Goal: Task Accomplishment & Management: Complete application form

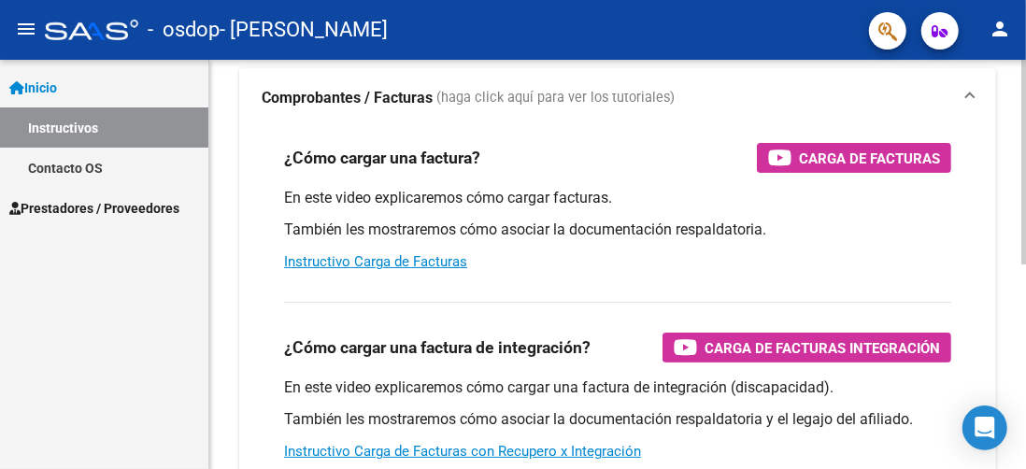
scroll to position [222, 0]
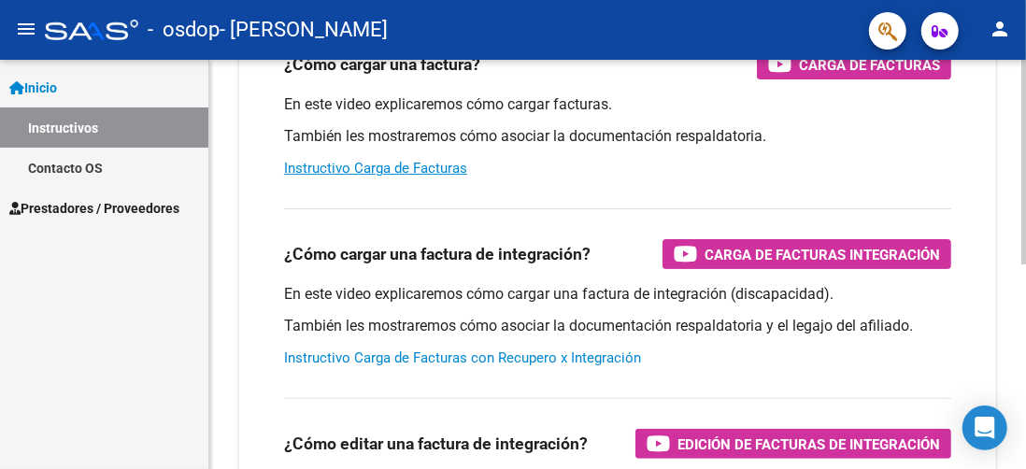
click at [630, 361] on link "Instructivo Carga de Facturas con Recupero x Integración" at bounding box center [462, 358] width 357 height 17
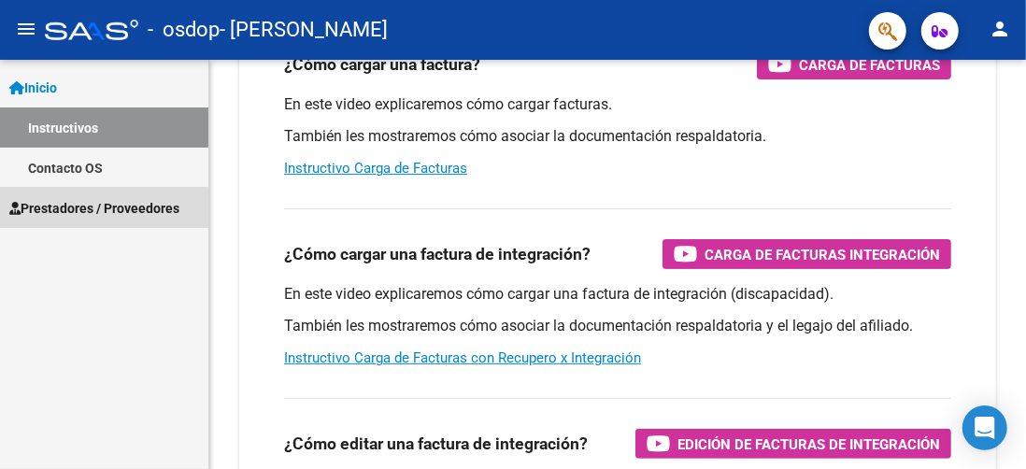
click at [65, 211] on span "Prestadores / Proveedores" at bounding box center [94, 208] width 170 height 21
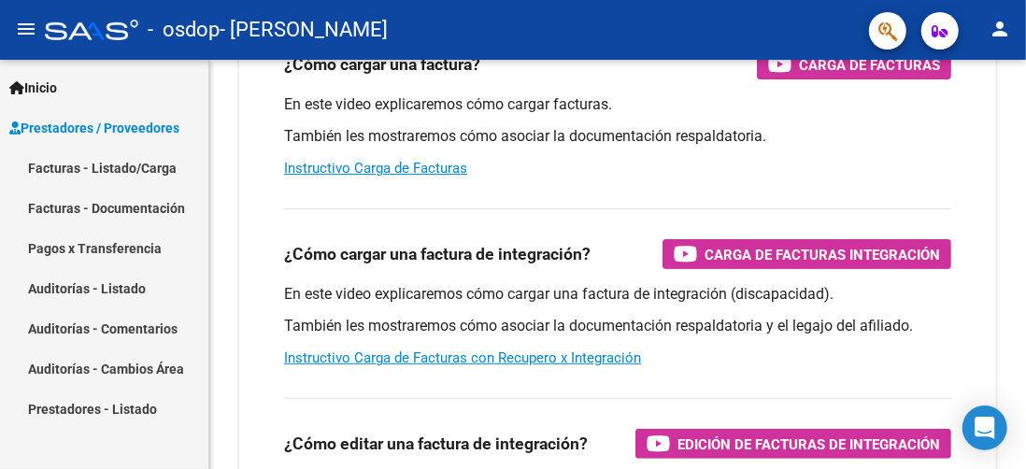
click at [113, 162] on link "Facturas - Listado/Carga" at bounding box center [104, 168] width 208 height 40
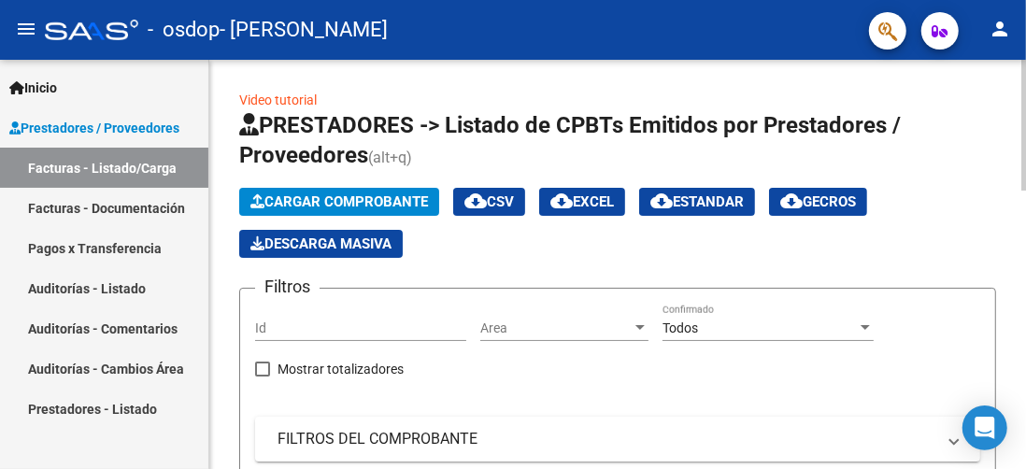
click at [337, 200] on span "Cargar Comprobante" at bounding box center [339, 201] width 178 height 17
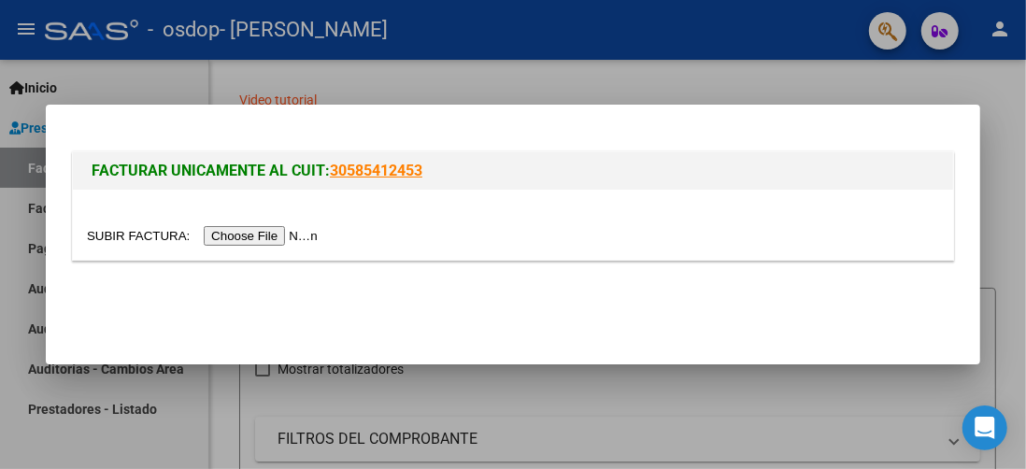
click at [305, 240] on input "file" at bounding box center [205, 236] width 236 height 20
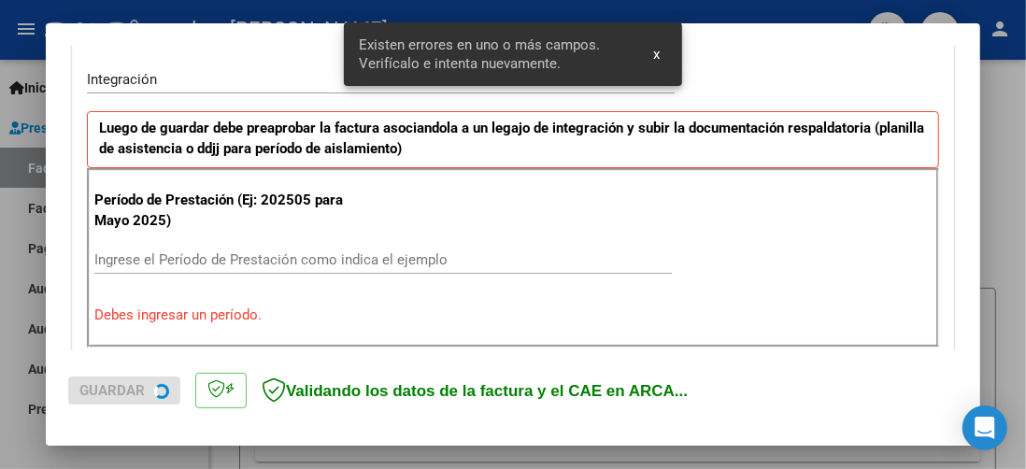
scroll to position [458, 0]
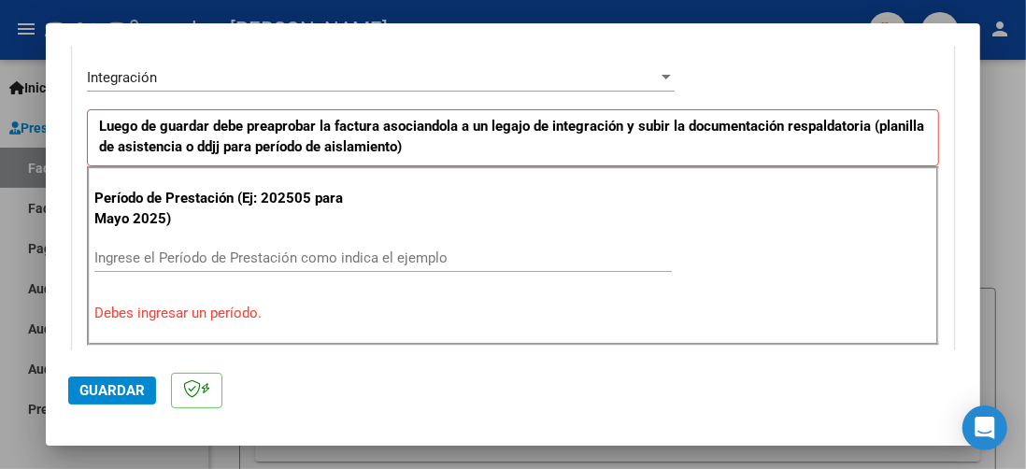
click at [452, 250] on input "Ingrese el Período de Prestación como indica el ejemplo" at bounding box center [383, 258] width 578 height 17
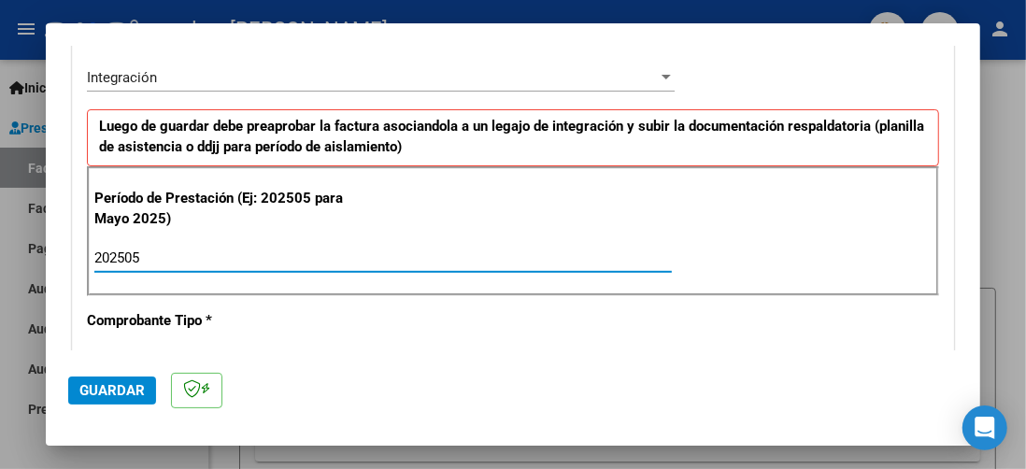
type input "202505"
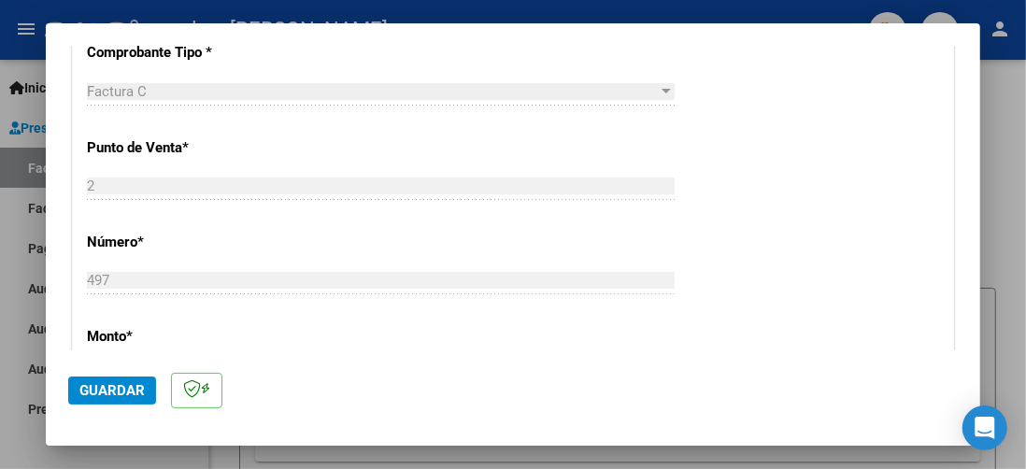
scroll to position [549, 0]
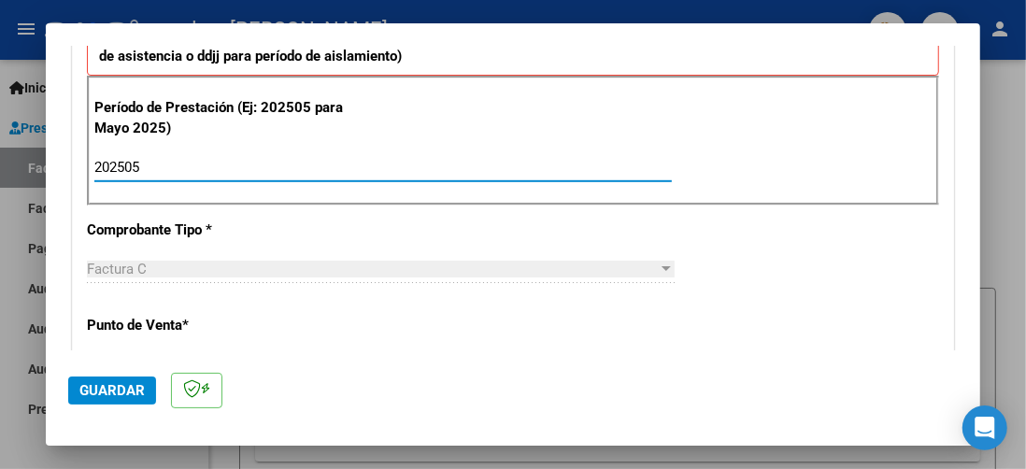
click at [368, 159] on input "202505" at bounding box center [383, 167] width 578 height 17
click at [150, 159] on input "202505" at bounding box center [383, 167] width 578 height 17
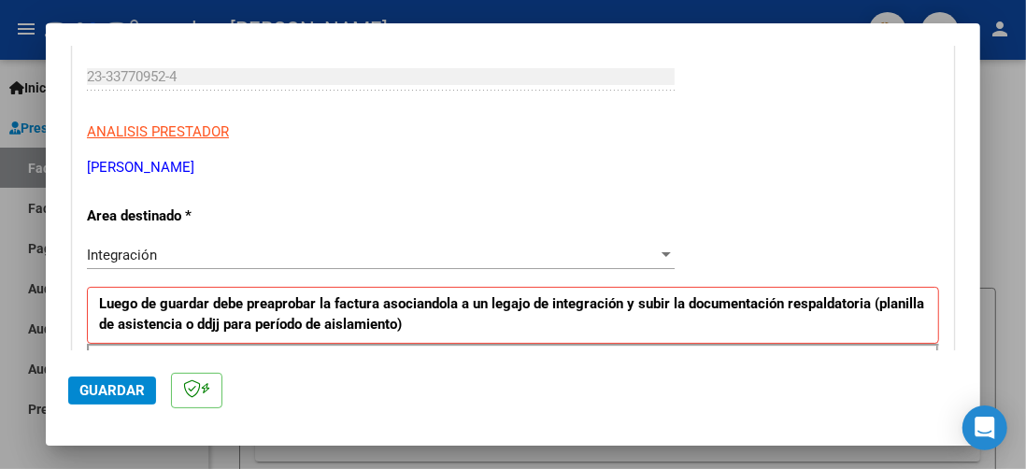
scroll to position [374, 0]
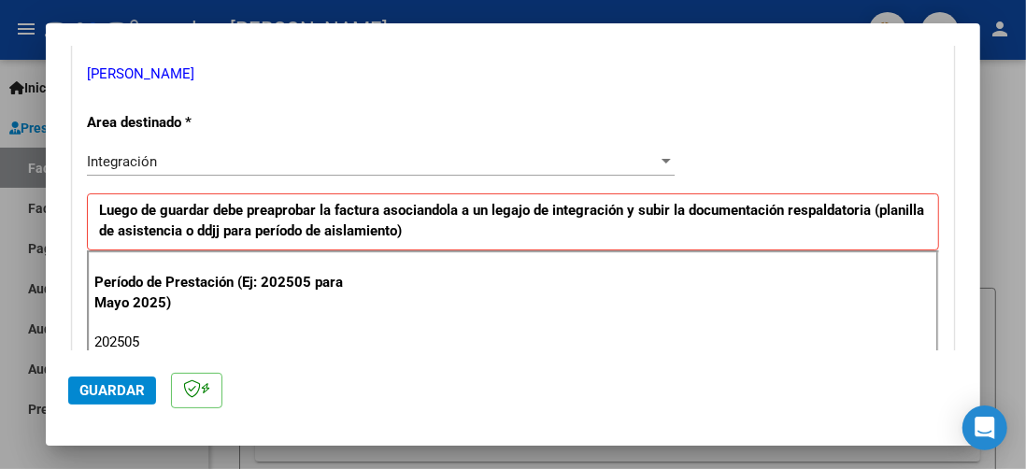
click at [304, 156] on div "Integración" at bounding box center [372, 161] width 571 height 17
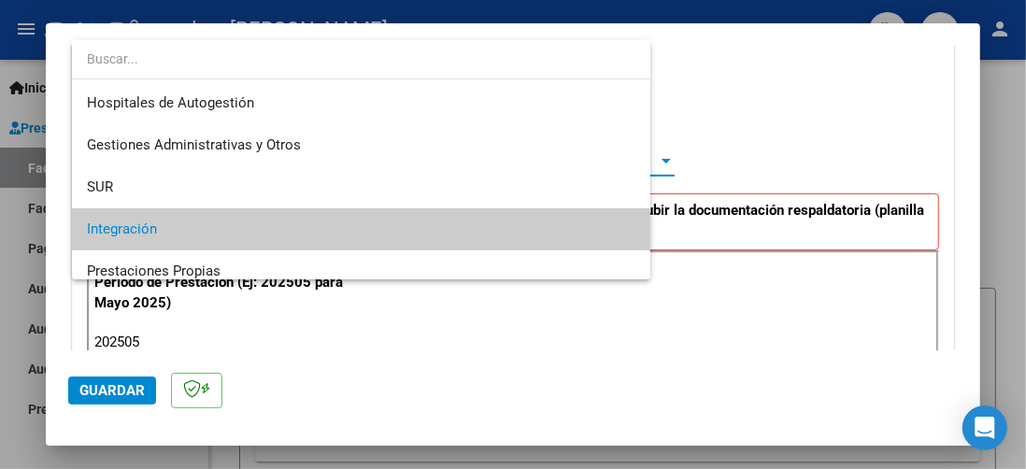
scroll to position [69, 0]
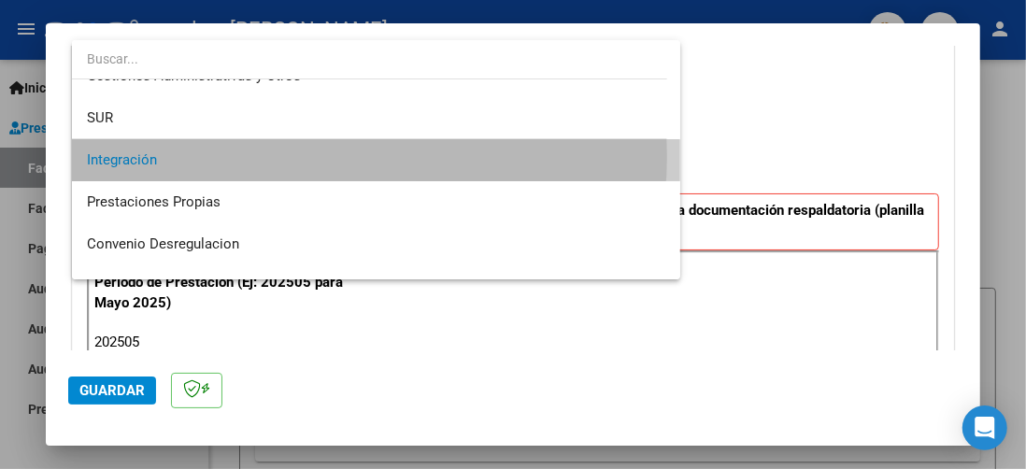
click at [304, 156] on span "Integración" at bounding box center [376, 160] width 579 height 42
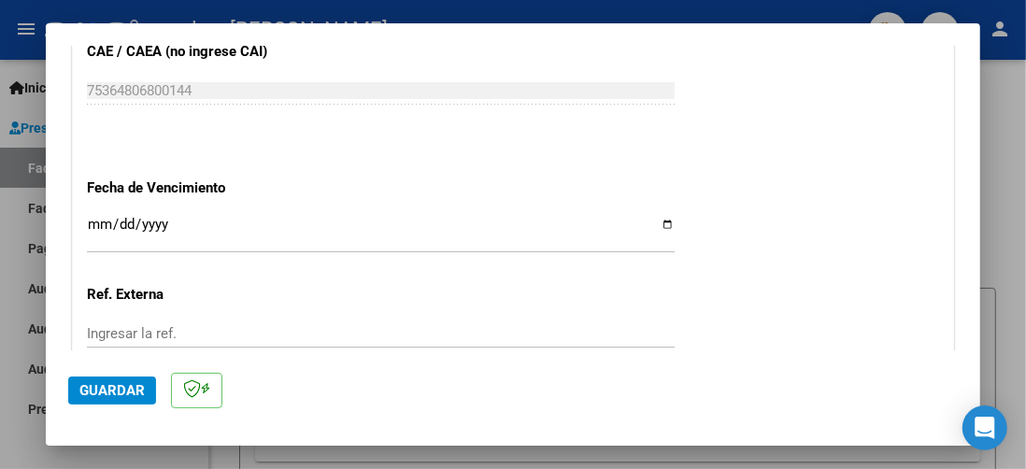
scroll to position [1215, 0]
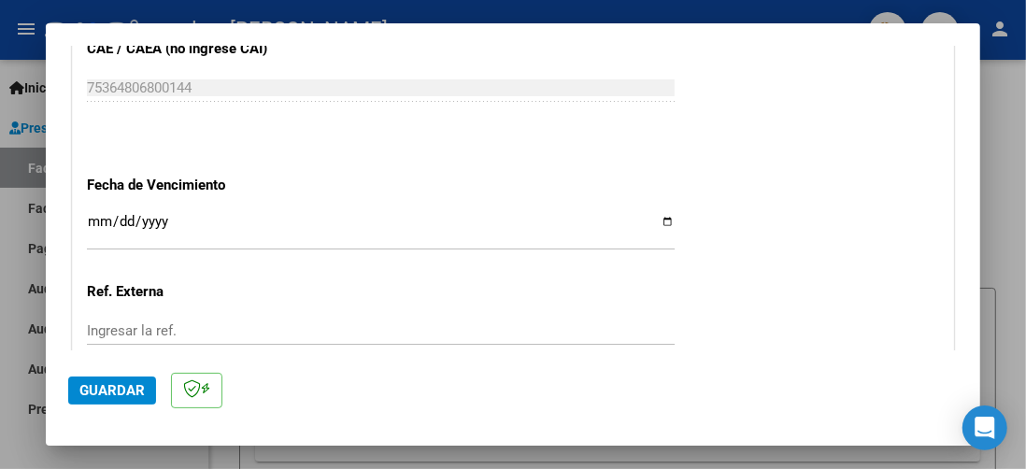
click at [658, 217] on input "Ingresar la fecha" at bounding box center [381, 229] width 588 height 30
click at [658, 215] on input "Ingresar la fecha" at bounding box center [381, 229] width 588 height 30
type input "[DATE]"
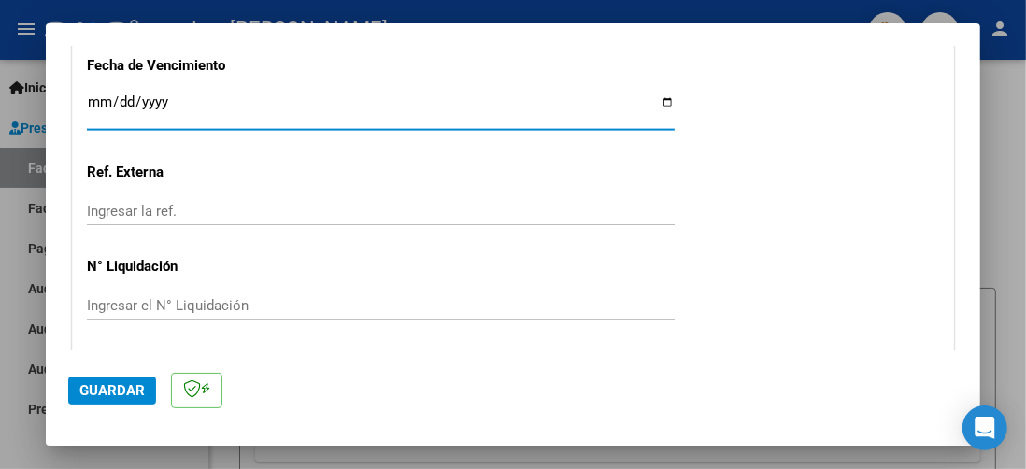
scroll to position [1390, 0]
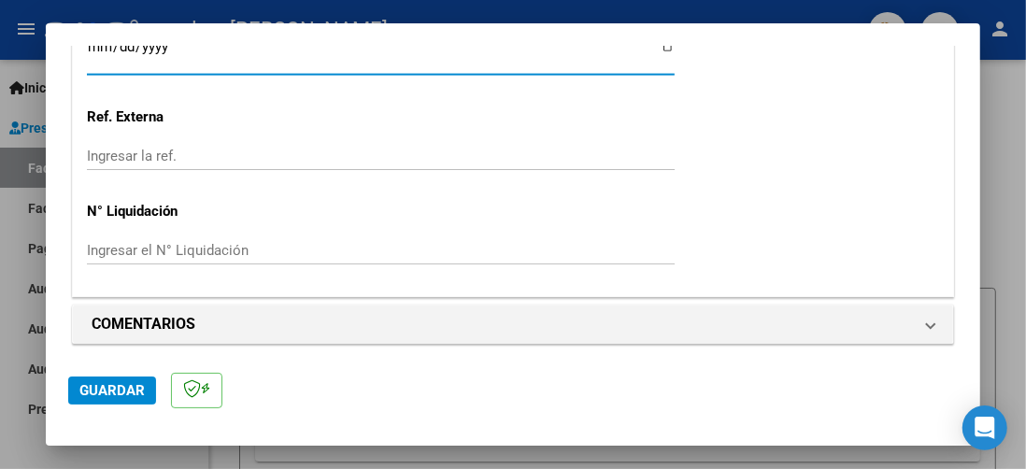
click at [247, 150] on input "Ingresar la ref." at bounding box center [381, 156] width 588 height 17
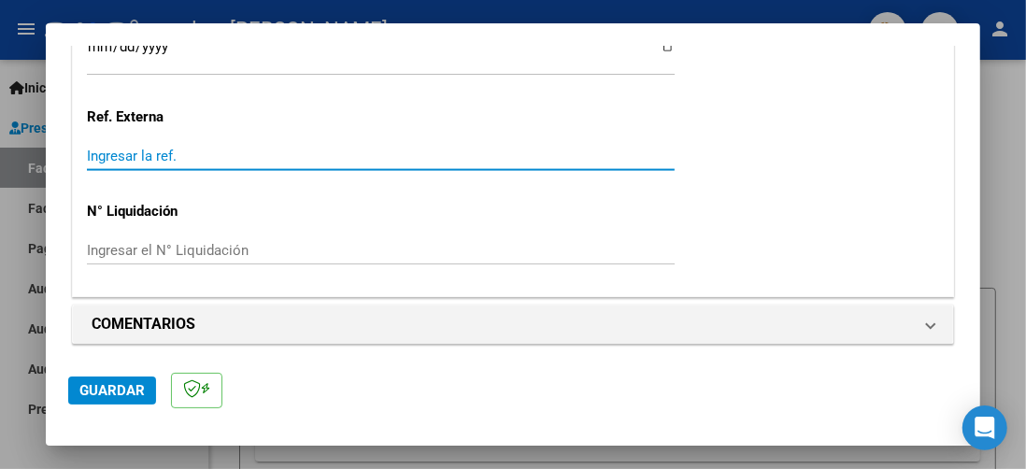
click at [247, 150] on input "Ingresar la ref." at bounding box center [381, 156] width 588 height 17
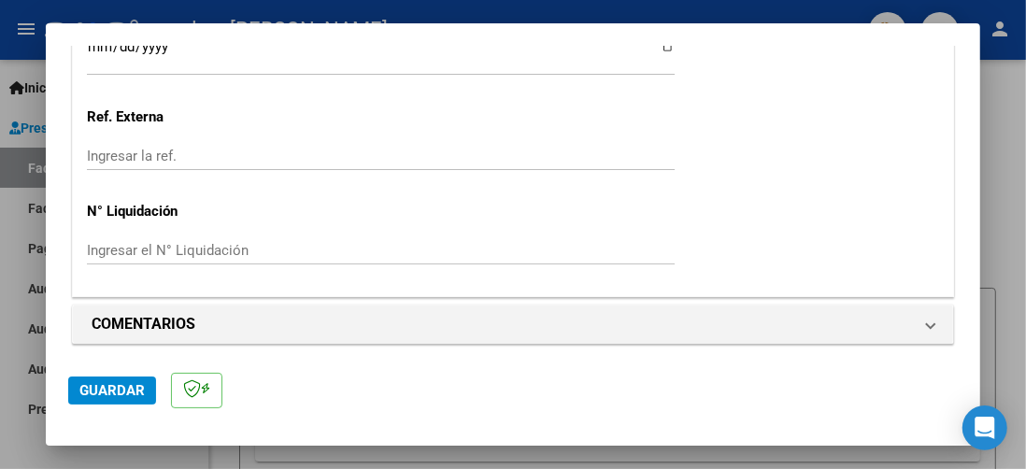
click at [486, 150] on input "Ingresar la ref." at bounding box center [381, 156] width 588 height 17
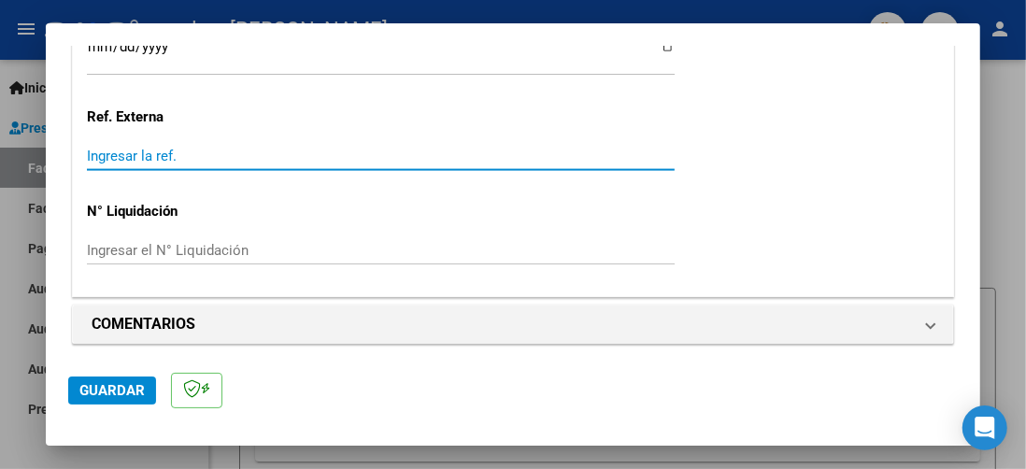
click at [493, 148] on input "Ingresar la ref." at bounding box center [381, 156] width 588 height 17
type input "5"
click at [409, 258] on div "Ingresar el N° Liquidación" at bounding box center [381, 250] width 588 height 28
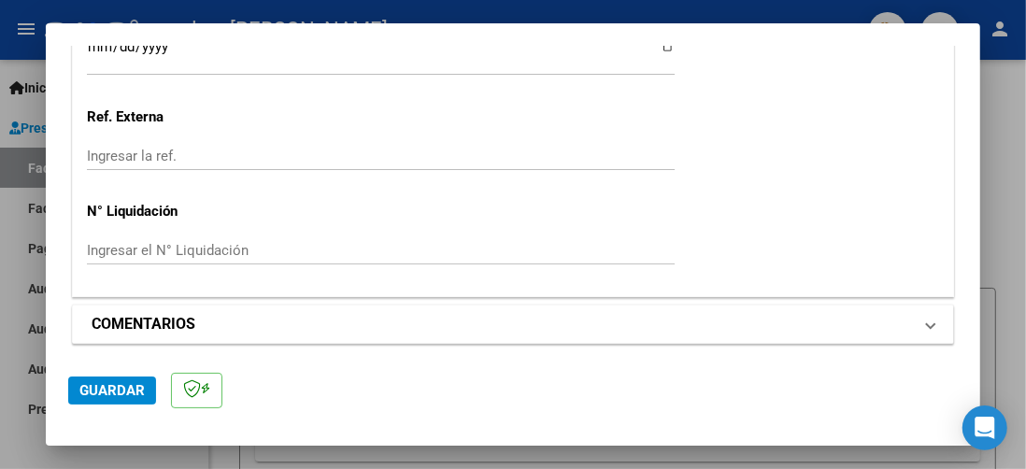
click at [927, 320] on span at bounding box center [930, 324] width 7 height 22
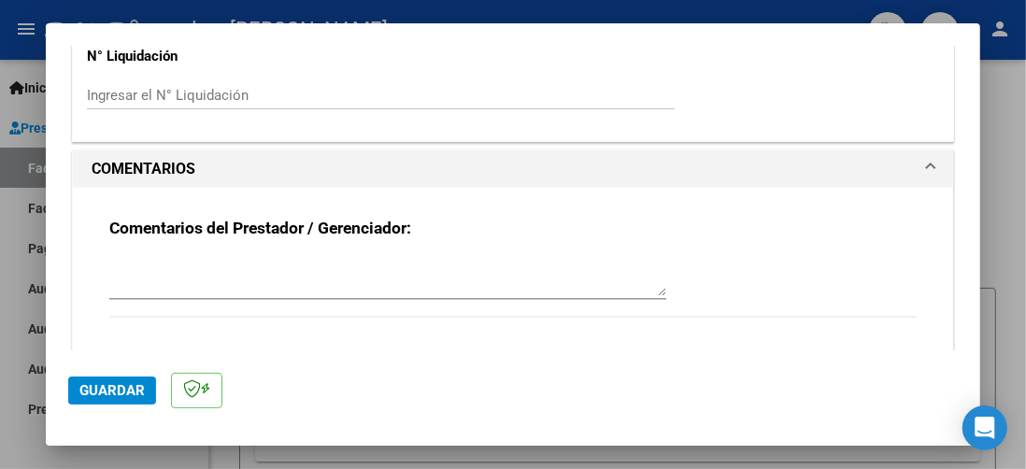
scroll to position [1570, 0]
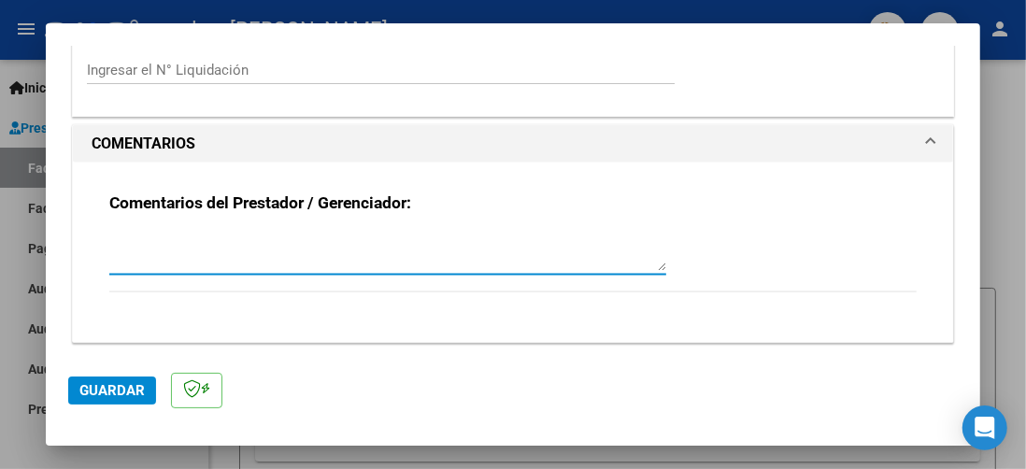
click at [506, 246] on textarea at bounding box center [387, 252] width 557 height 37
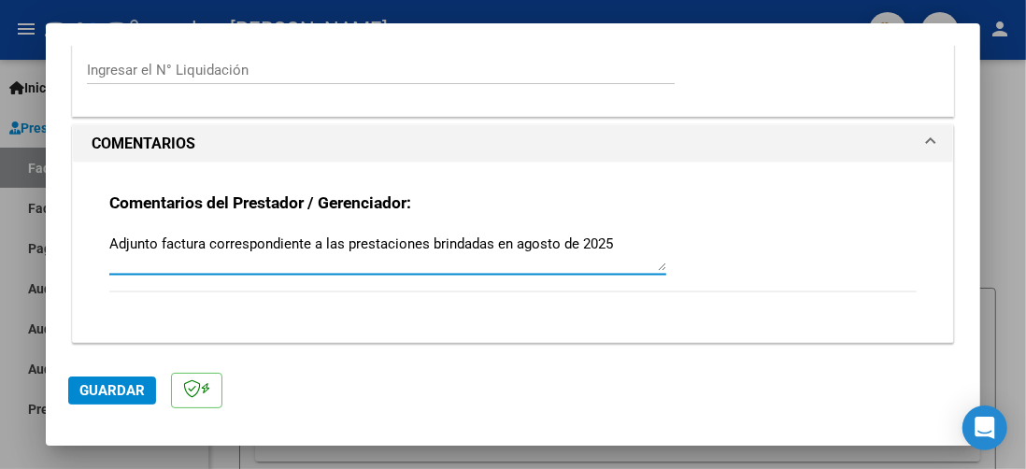
type textarea "Adjunto factura correspondiente a las prestaciones brindadas en agosto de 2025"
click at [92, 392] on span "Guardar" at bounding box center [111, 390] width 65 height 17
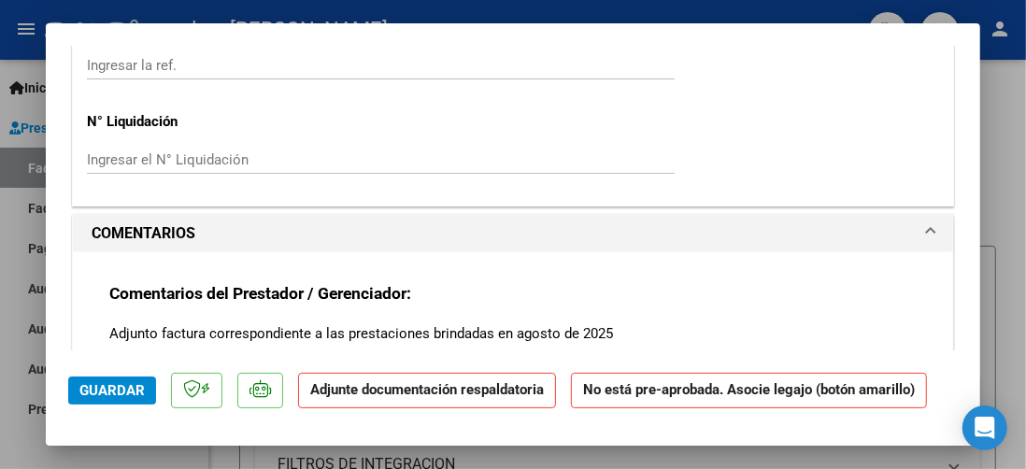
scroll to position [1495, 0]
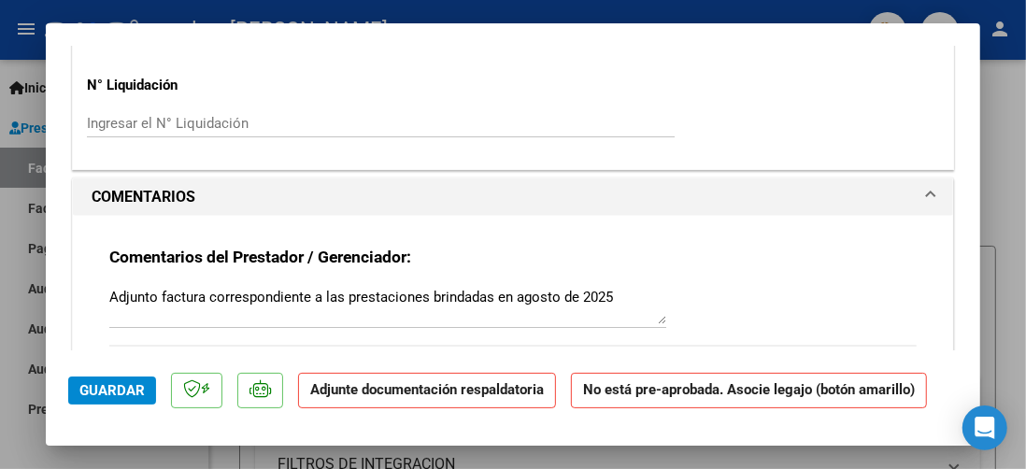
click at [452, 397] on strong "Adjunte documentación respaldatoria" at bounding box center [427, 389] width 234 height 17
click at [321, 388] on strong "Adjunte documentación respaldatoria" at bounding box center [427, 389] width 234 height 17
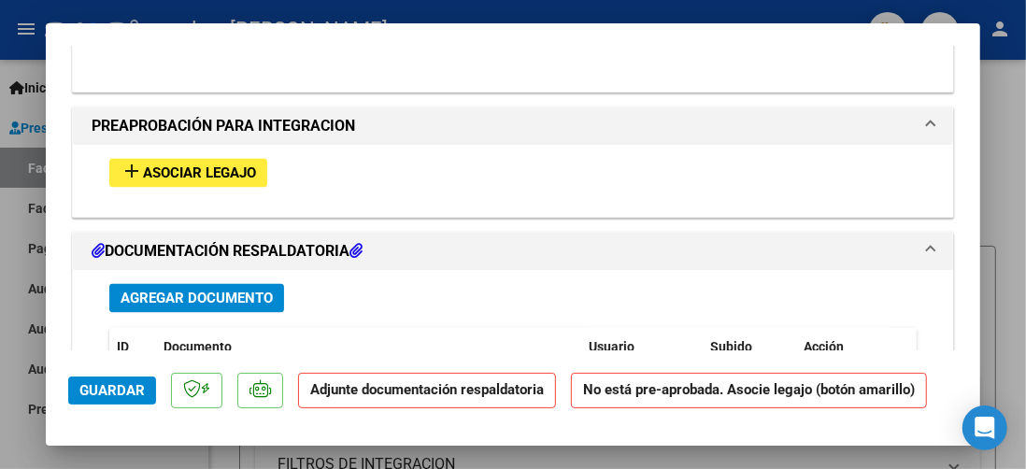
scroll to position [1776, 0]
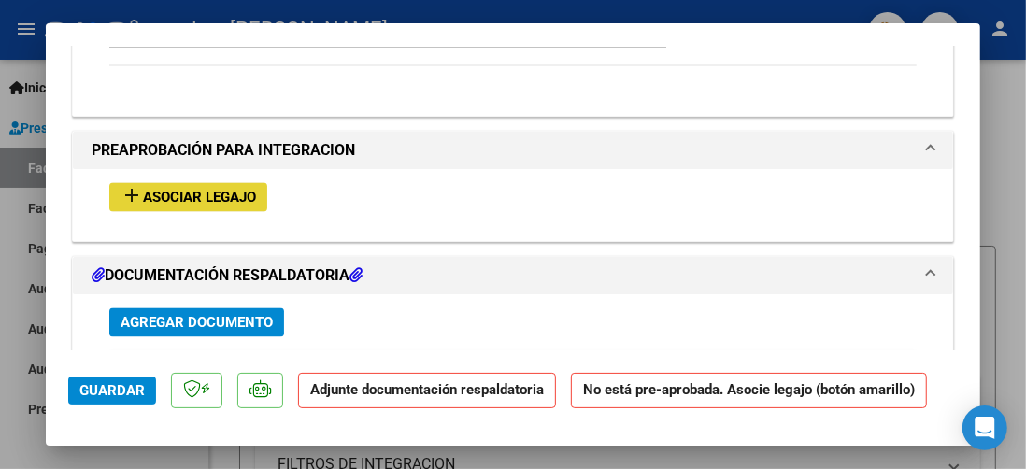
click at [243, 190] on span "Asociar Legajo" at bounding box center [199, 198] width 113 height 17
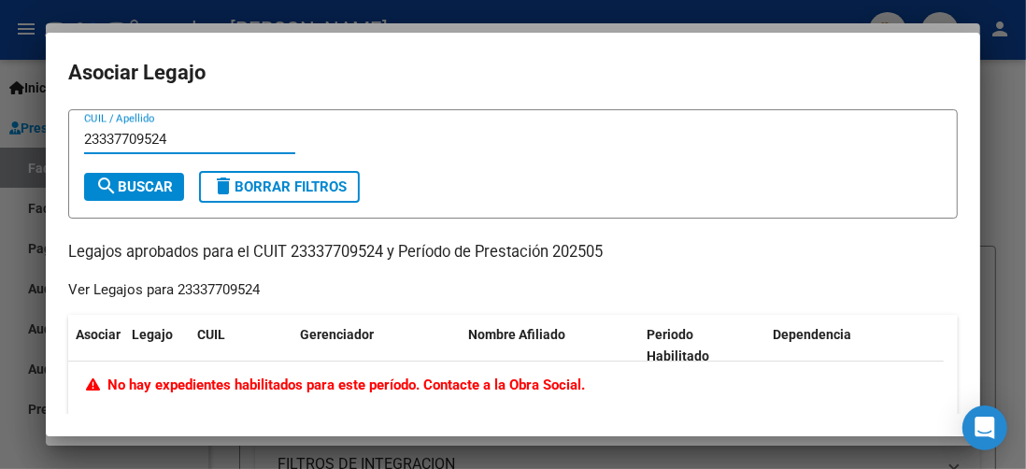
type input "23337709524"
click at [136, 188] on span "search Buscar" at bounding box center [134, 187] width 78 height 17
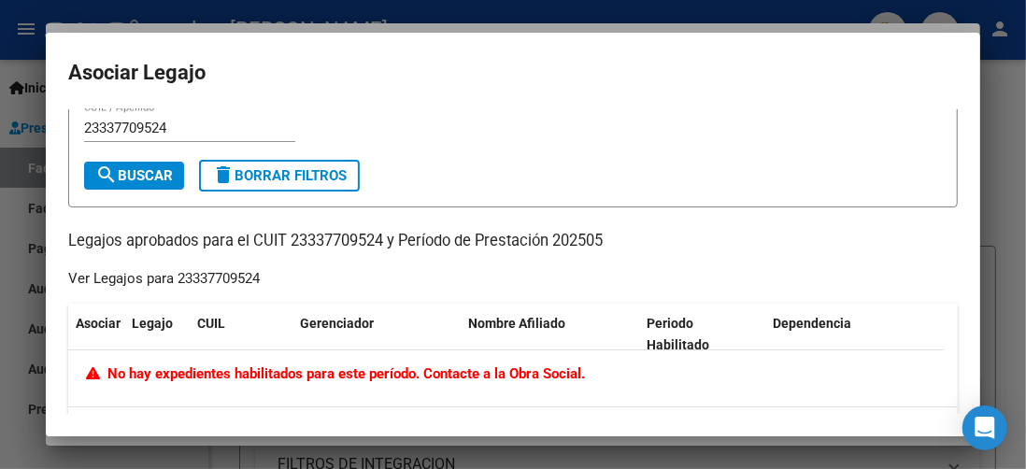
scroll to position [0, 0]
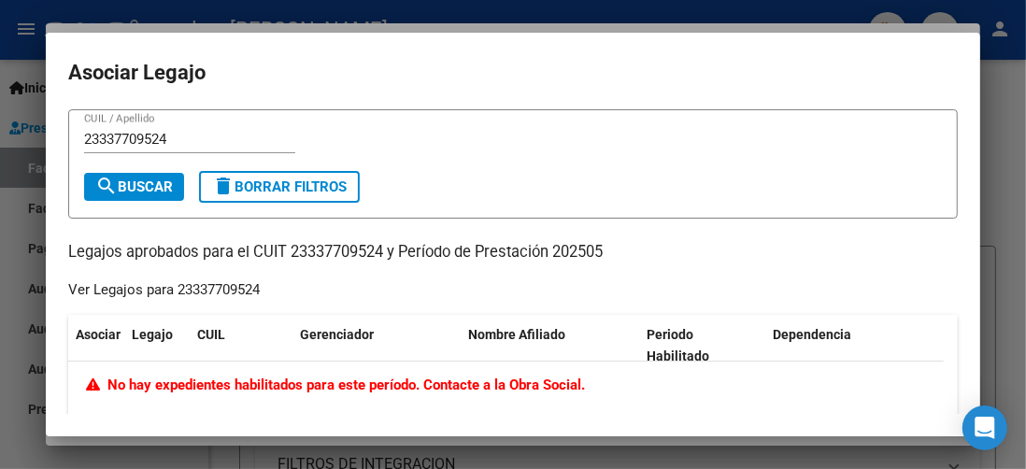
click at [284, 177] on button "delete Borrar Filtros" at bounding box center [279, 187] width 161 height 32
click at [998, 67] on div at bounding box center [513, 234] width 1026 height 469
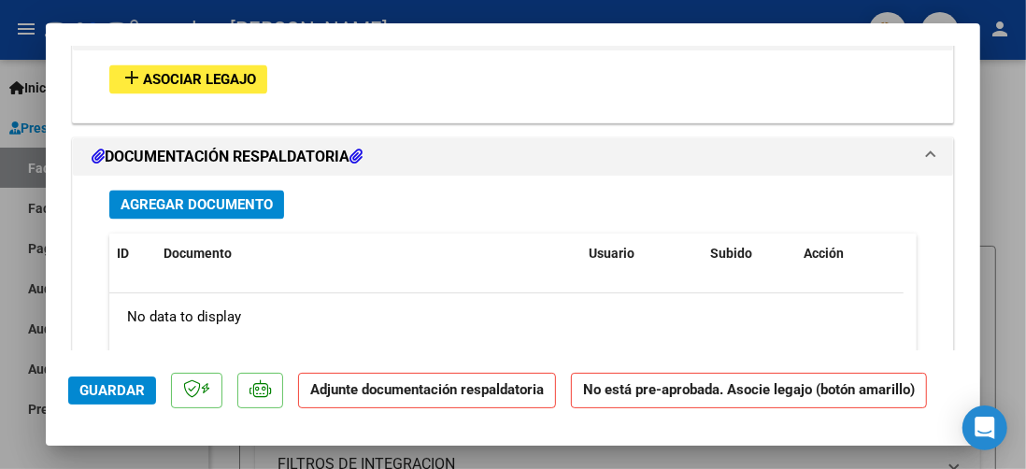
scroll to position [1963, 0]
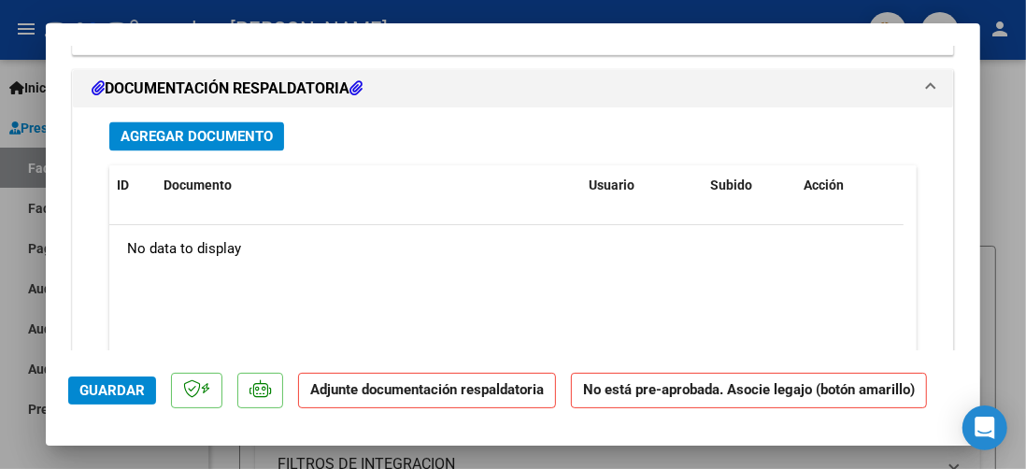
click at [256, 128] on span "Agregar Documento" at bounding box center [197, 136] width 152 height 17
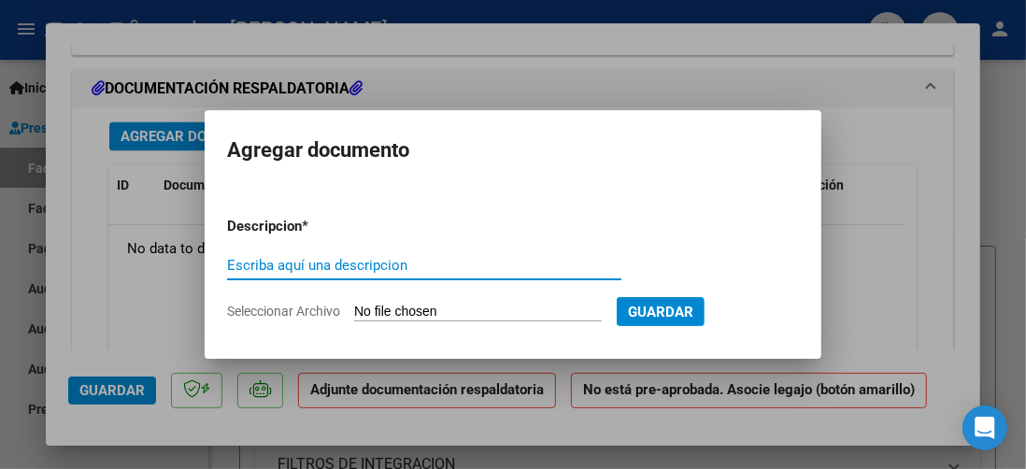
click at [321, 270] on input "Escriba aquí una descripcion" at bounding box center [424, 265] width 394 height 17
click at [403, 312] on input "Seleccionar Archivo" at bounding box center [478, 313] width 248 height 18
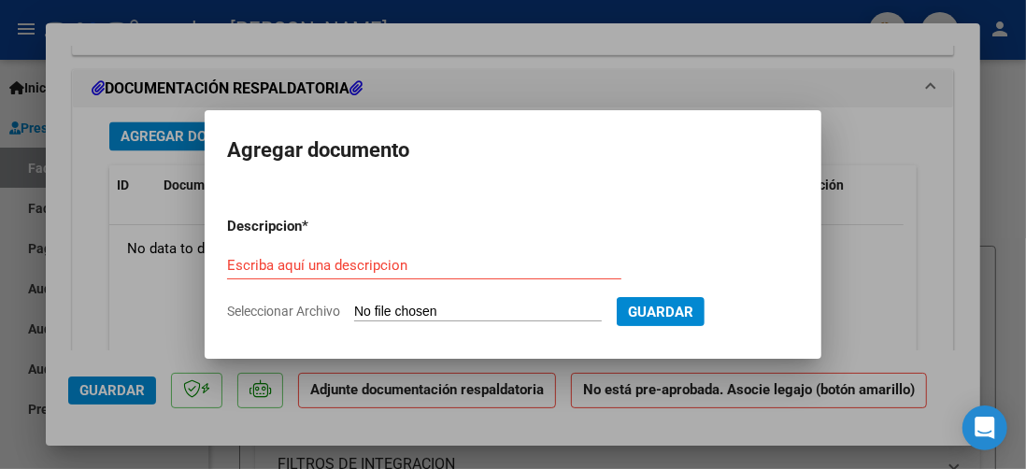
type input "C:\fakepath\Asistencia [PERSON_NAME][DATE].pdf"
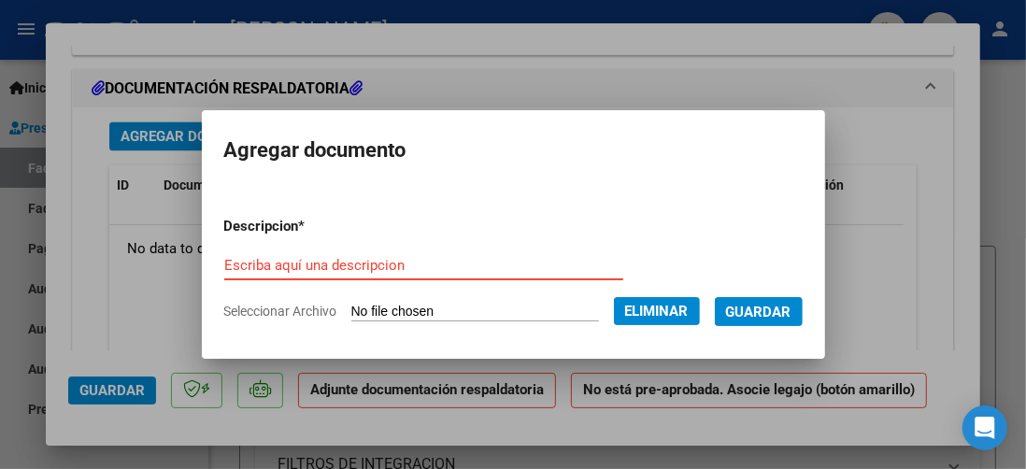
click at [337, 262] on input "Escriba aquí una descripcion" at bounding box center [423, 265] width 399 height 17
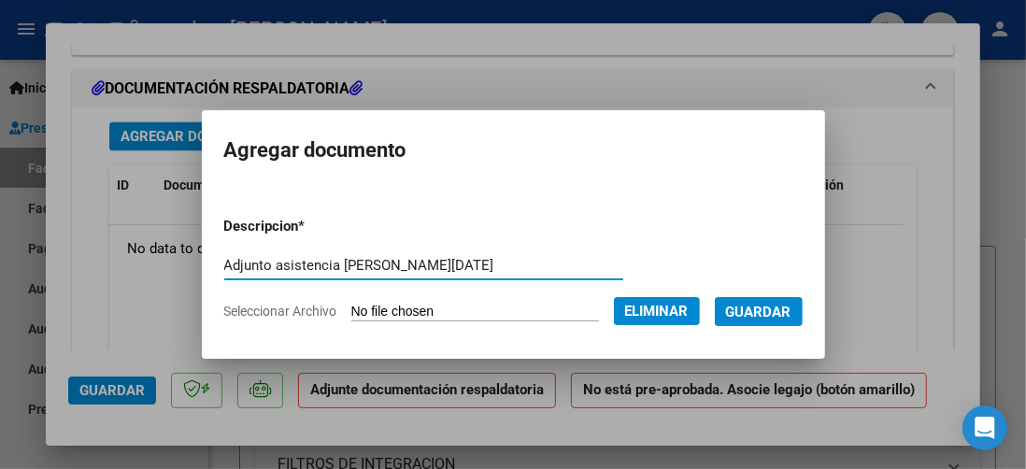
type input "Adjunto asistencia [PERSON_NAME][DATE]"
click at [752, 300] on button "Guardar" at bounding box center [759, 311] width 88 height 29
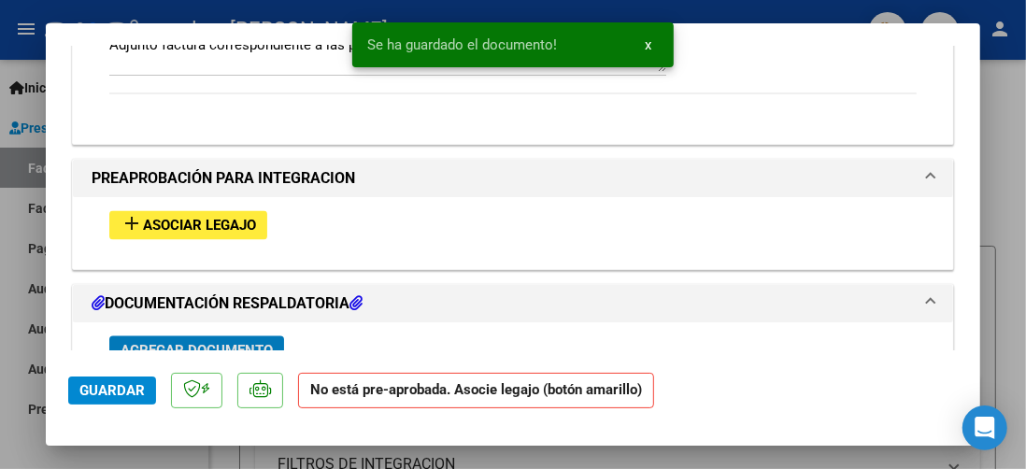
scroll to position [1735, 0]
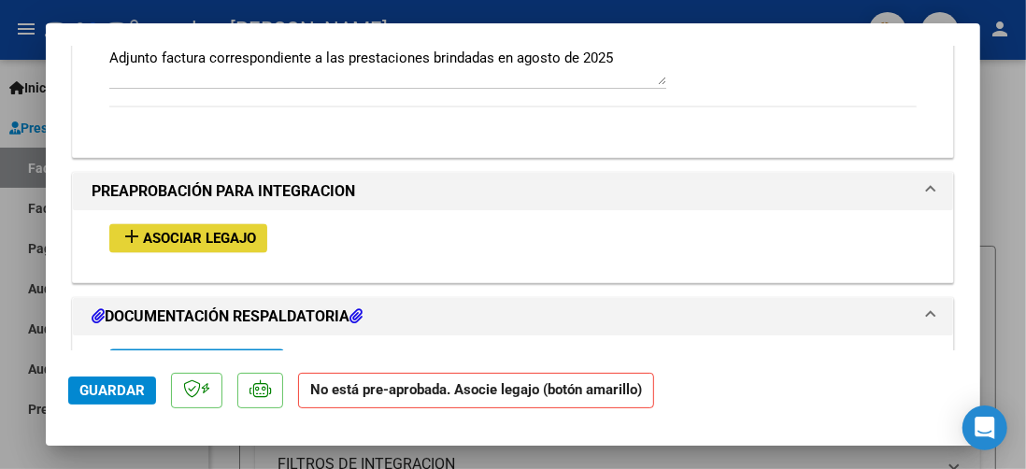
click at [250, 224] on button "add Asociar Legajo" at bounding box center [188, 238] width 158 height 29
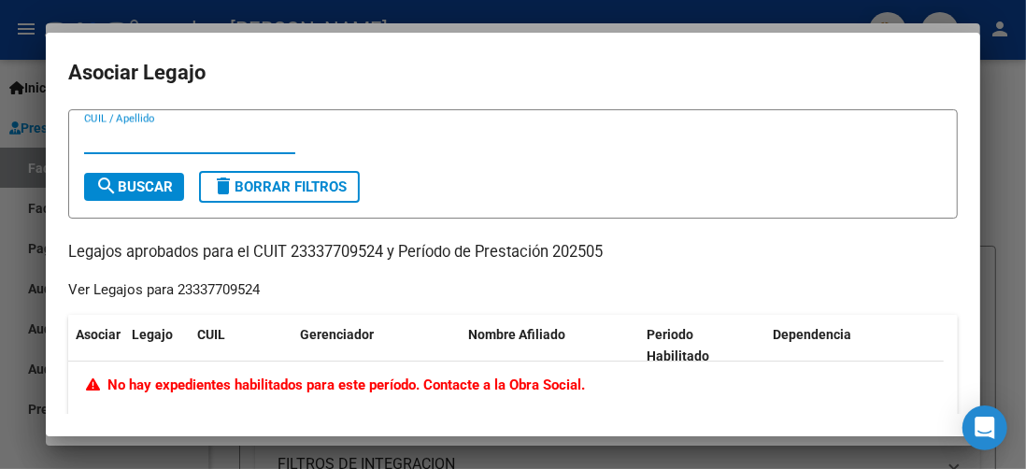
click at [162, 181] on span "search Buscar" at bounding box center [134, 187] width 78 height 17
click at [247, 136] on input "CUIL / Apellido" at bounding box center [189, 139] width 211 height 17
type input "2333770952"
click at [116, 176] on mat-icon "search" at bounding box center [106, 186] width 22 height 22
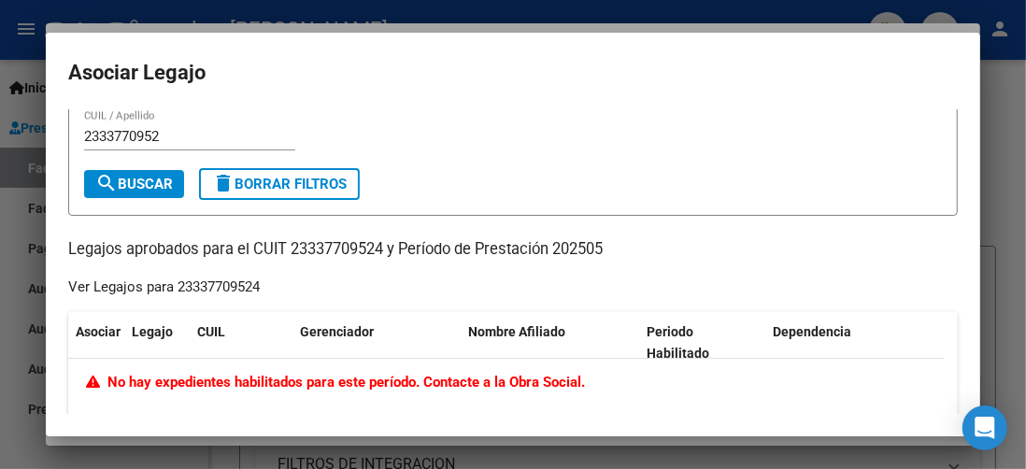
scroll to position [0, 0]
